Goal: Navigation & Orientation: Find specific page/section

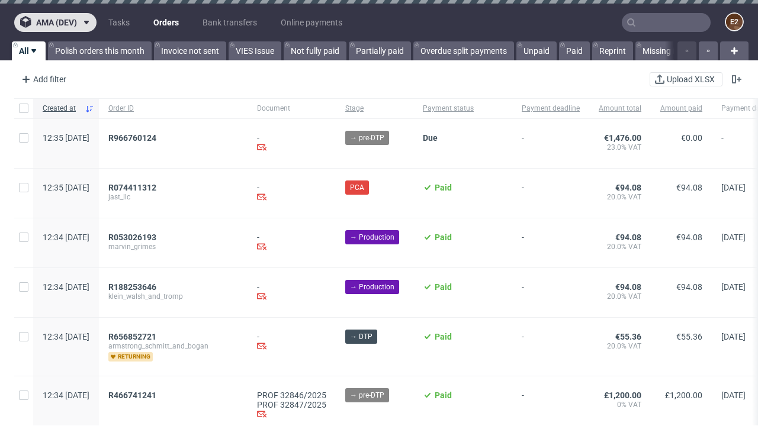
click at [55, 22] on span "ama (dev)" at bounding box center [56, 22] width 41 height 8
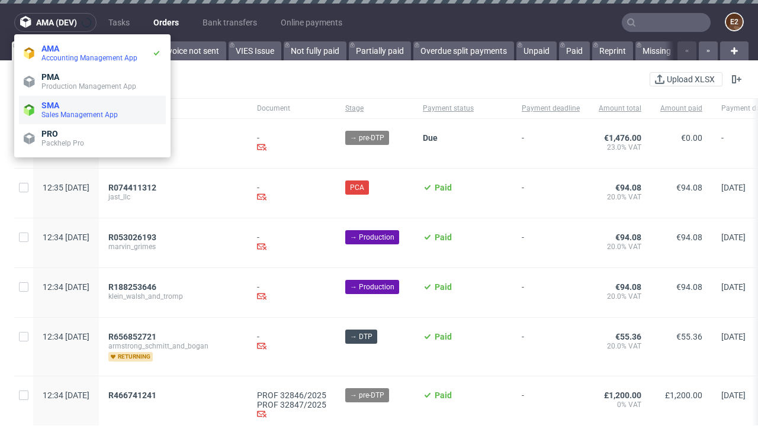
click at [92, 110] on span "Sales Management App" at bounding box center [101, 114] width 120 height 9
